Goal: Task Accomplishment & Management: Use online tool/utility

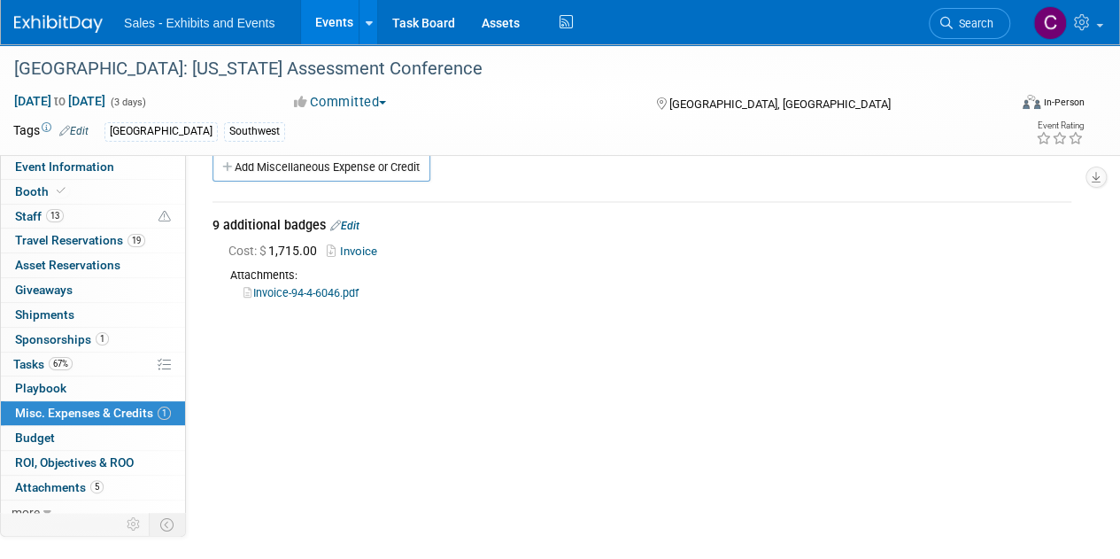
click at [331, 27] on link "Events" at bounding box center [333, 22] width 65 height 44
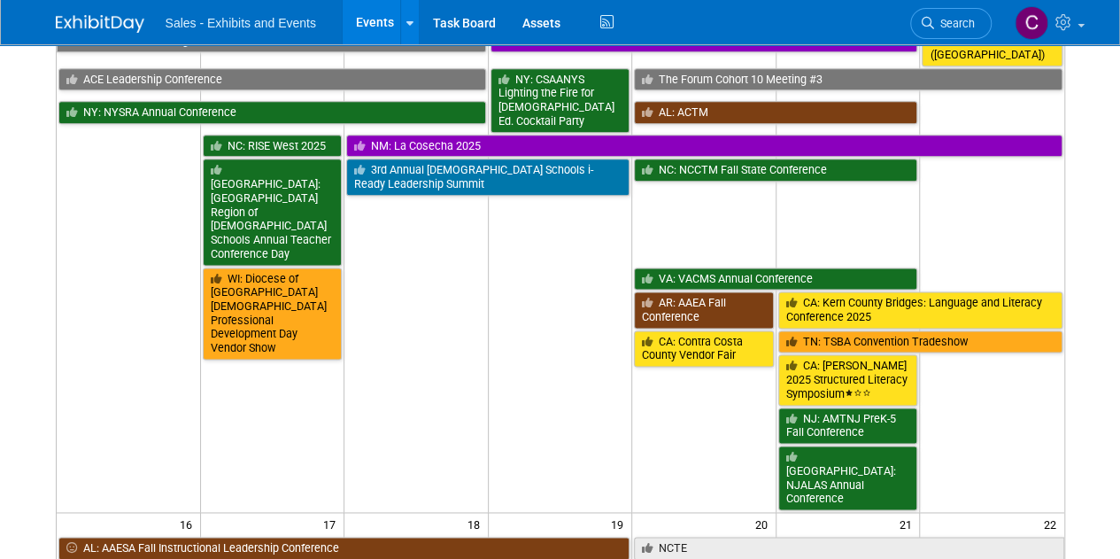
scroll to position [1110, 0]
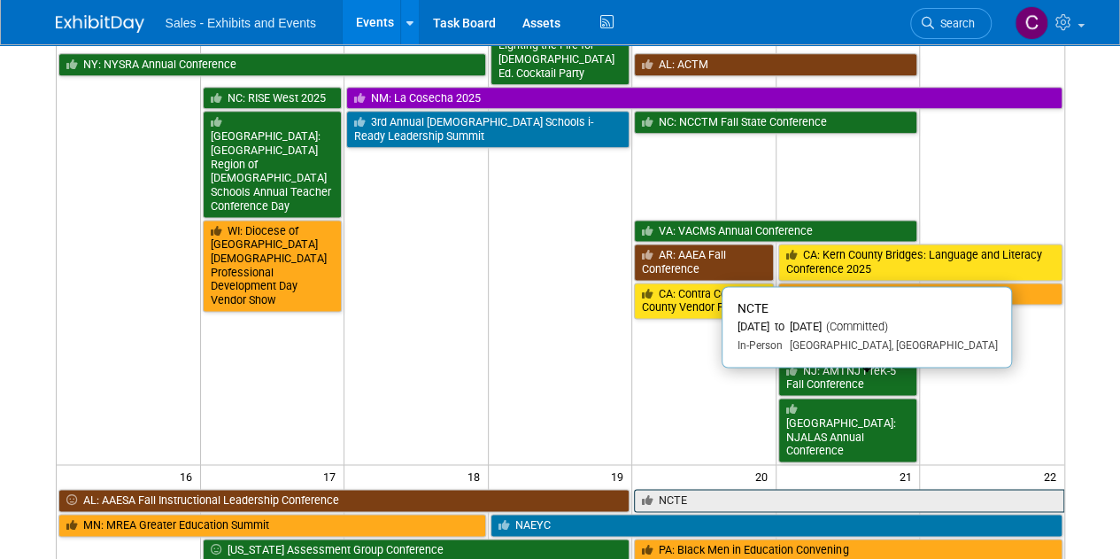
click at [683, 489] on link "NCTE" at bounding box center [849, 500] width 430 height 23
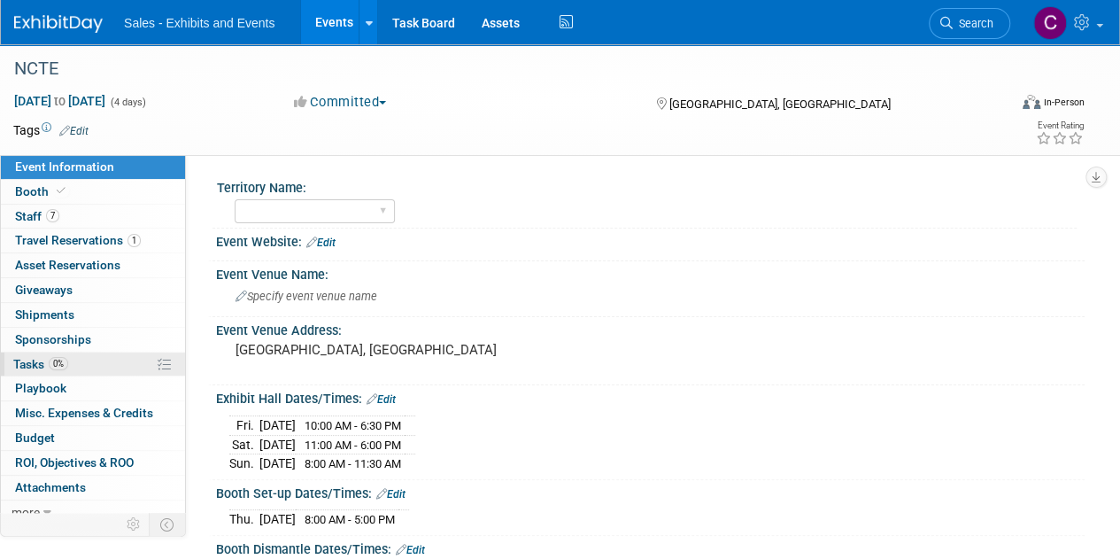
click at [36, 368] on span "Tasks 0%" at bounding box center [40, 364] width 55 height 14
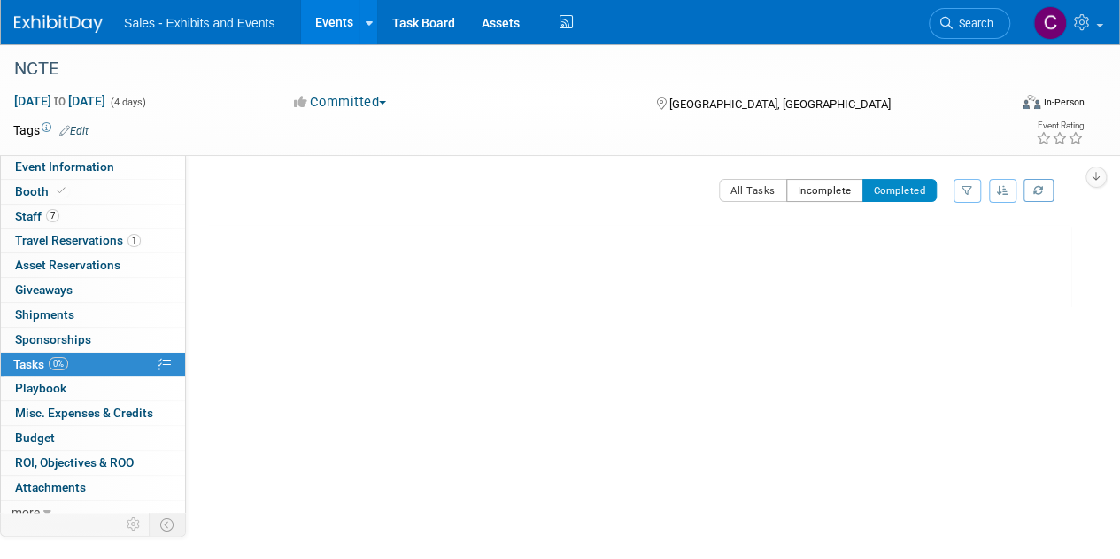
click at [811, 186] on button "Incomplete" at bounding box center [825, 190] width 77 height 23
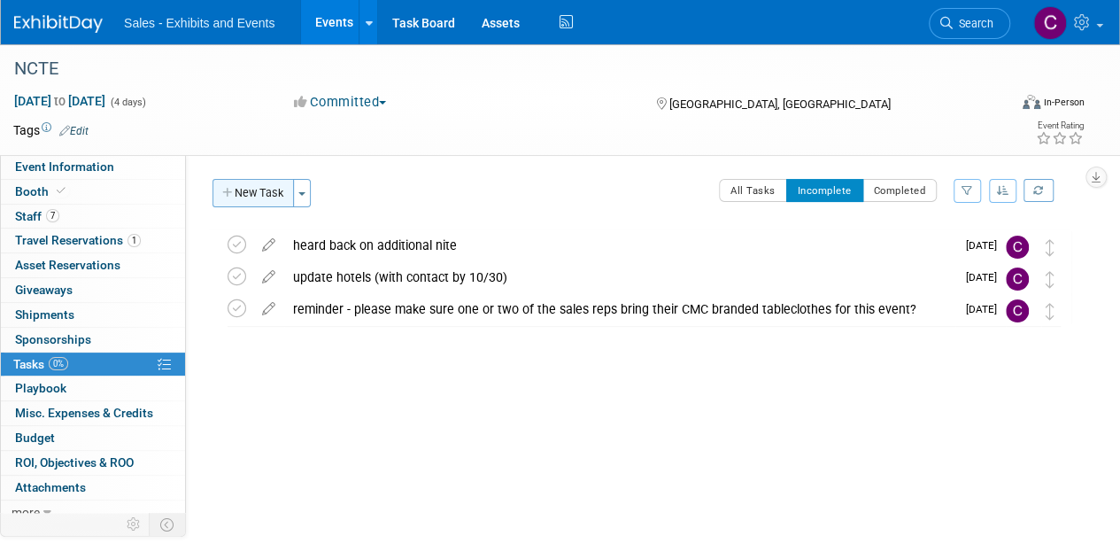
click at [267, 196] on button "New Task" at bounding box center [253, 193] width 81 height 28
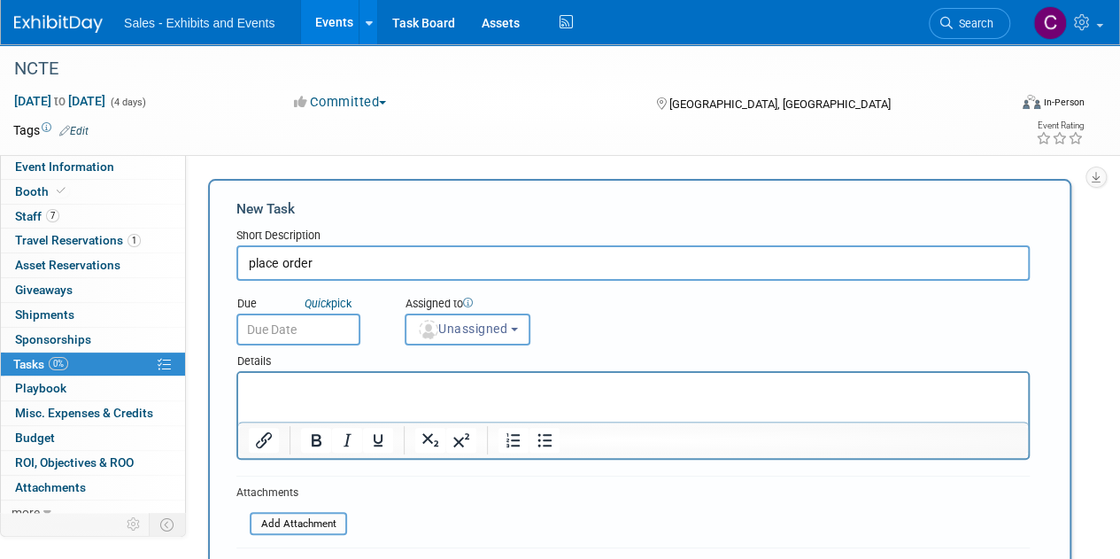
type input "place order"
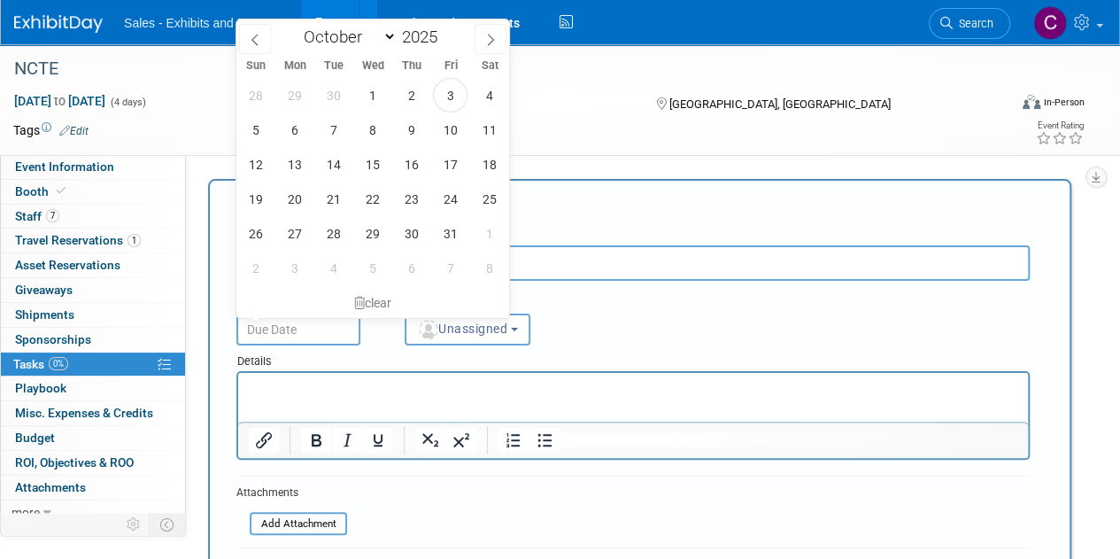
click at [303, 343] on input "text" at bounding box center [298, 330] width 124 height 32
click at [335, 132] on span "7" at bounding box center [333, 129] width 35 height 35
type input "Oct 7, 2025"
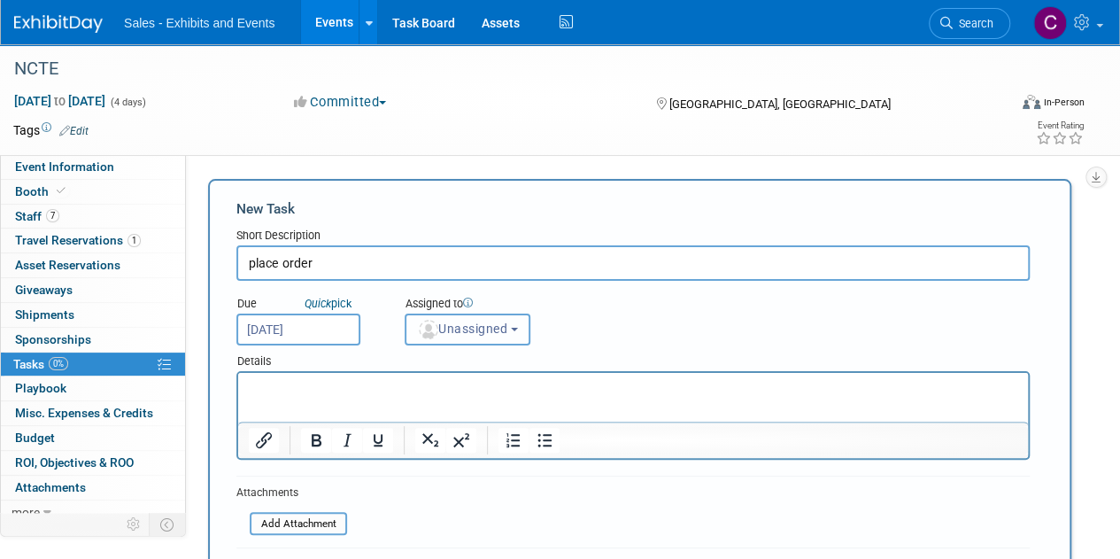
click at [463, 328] on span "Unassigned" at bounding box center [462, 329] width 90 height 14
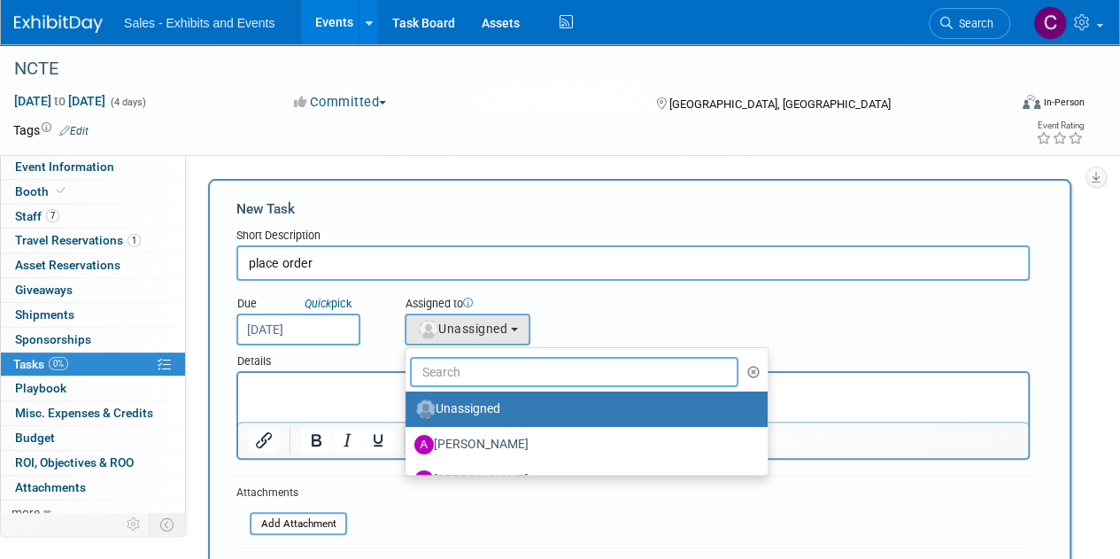
click at [480, 362] on input "text" at bounding box center [574, 372] width 329 height 30
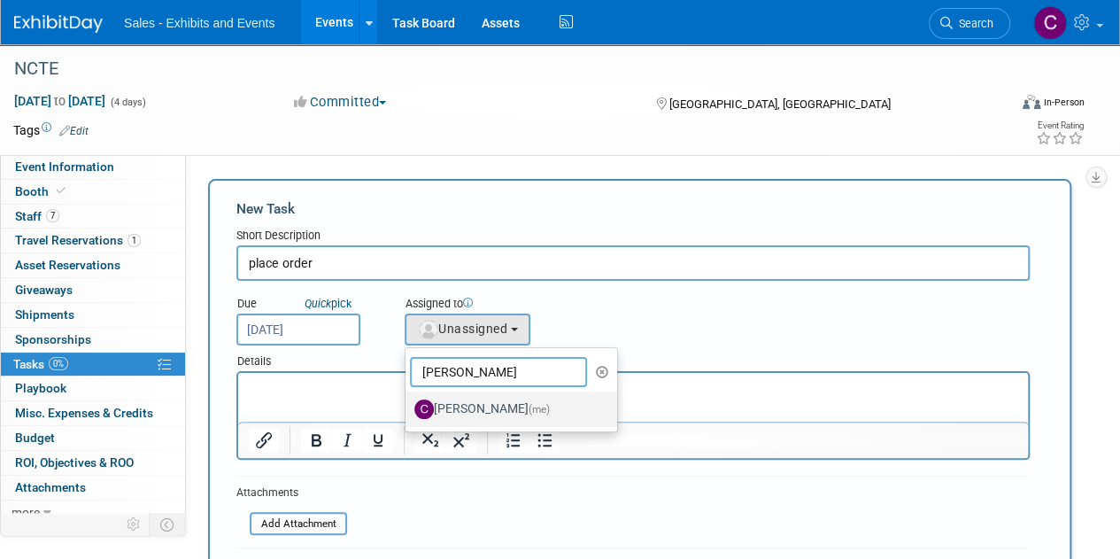
type input "christine"
drag, startPoint x: 480, startPoint y: 421, endPoint x: 243, endPoint y: 12, distance: 473.1
click at [480, 421] on label "Christine Lurz (me)" at bounding box center [507, 409] width 185 height 28
click at [408, 413] on input "Christine Lurz (me)" at bounding box center [403, 407] width 12 height 12
select select "a9e3834d-668b-4315-a5d4-069993be606a"
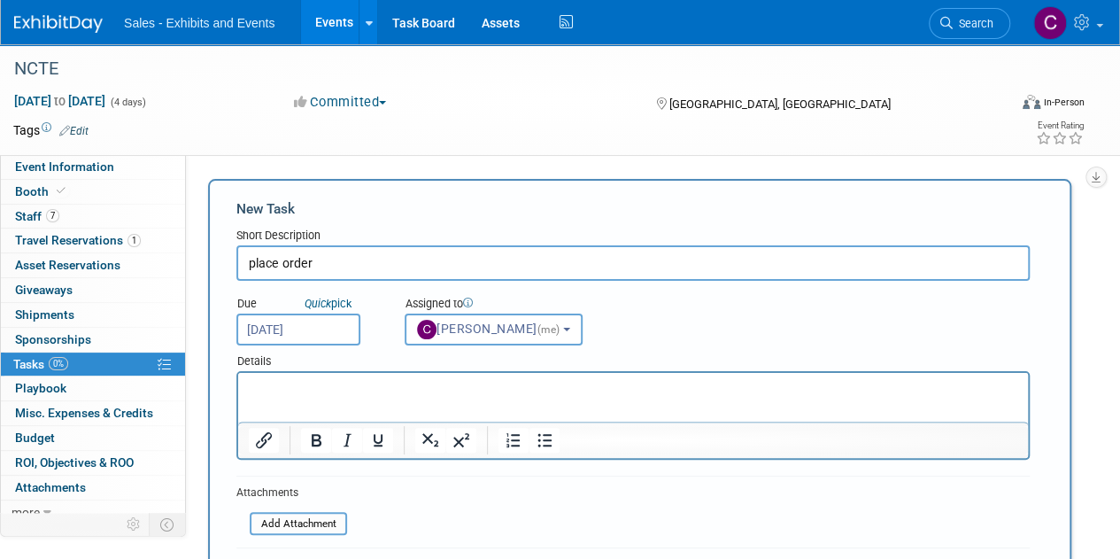
click at [353, 398] on html at bounding box center [633, 385] width 790 height 25
drag, startPoint x: 353, startPoint y: 399, endPoint x: 291, endPoint y: 392, distance: 61.5
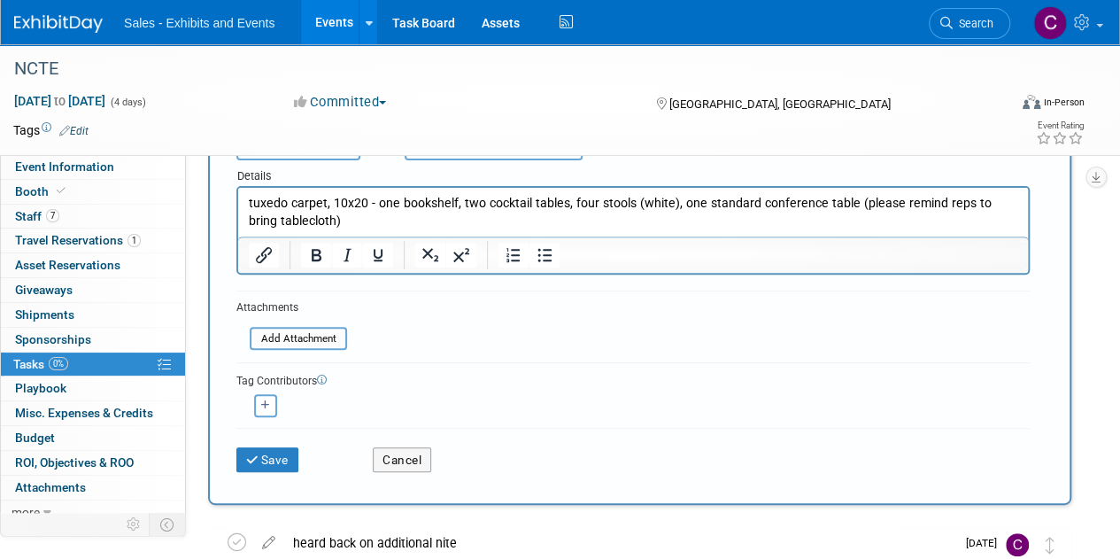
scroll to position [191, 0]
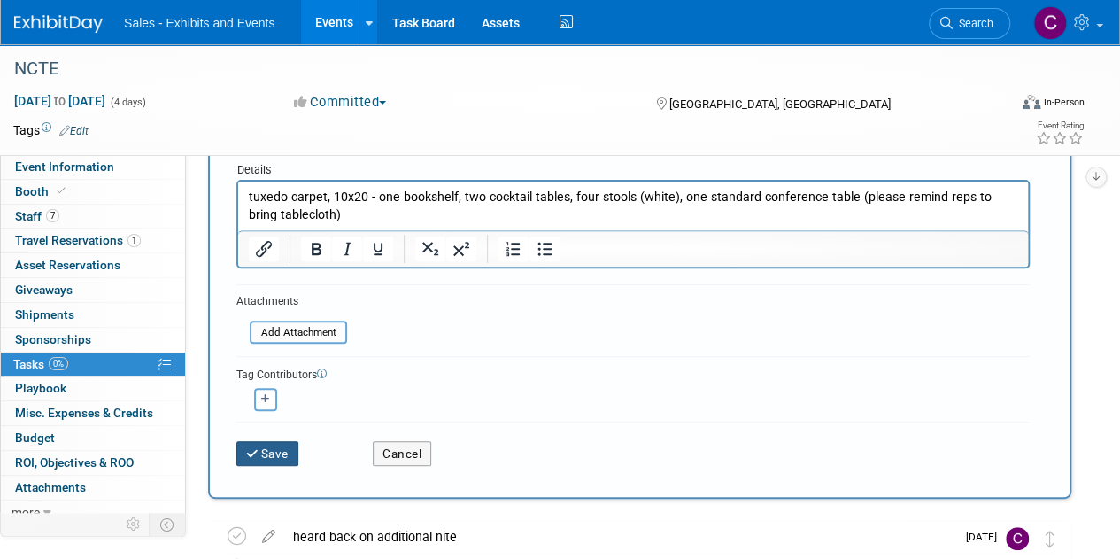
click at [276, 451] on button "Save" at bounding box center [267, 453] width 62 height 25
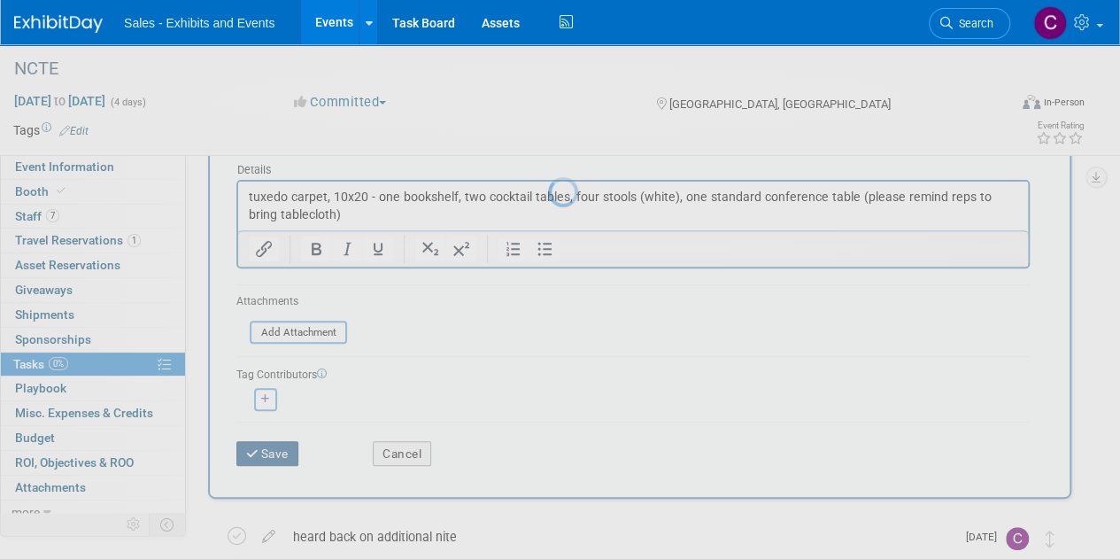
scroll to position [0, 0]
